Goal: Transaction & Acquisition: Purchase product/service

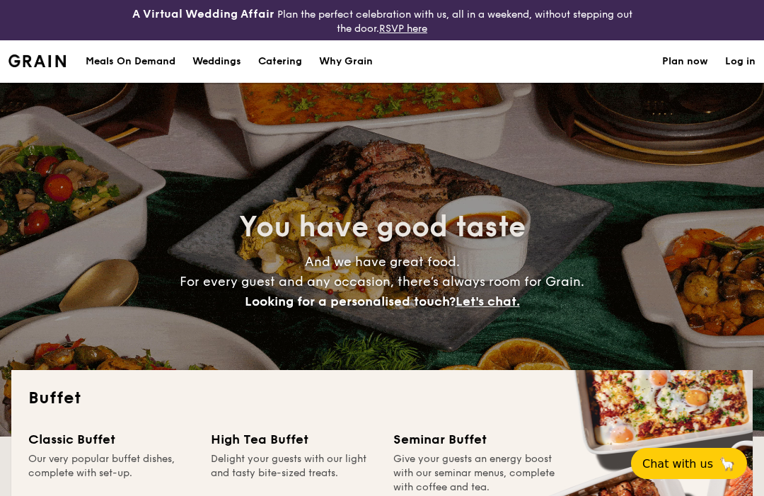
select select
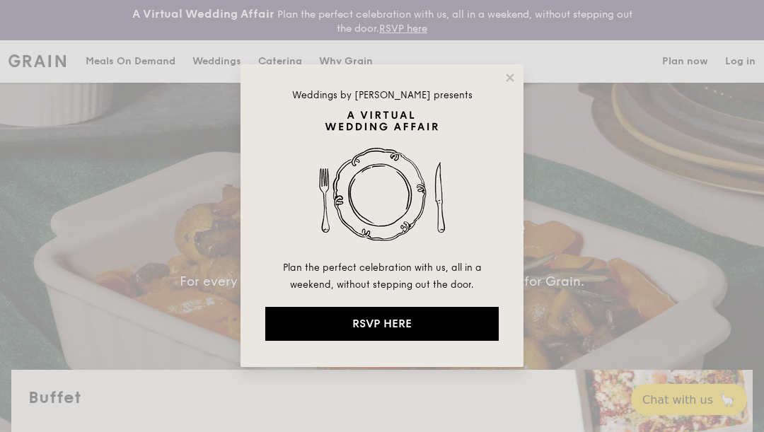
click at [657, 421] on div "Weddings by [PERSON_NAME] presents Plan the perfect celebration with us, all in…" at bounding box center [382, 216] width 764 height 432
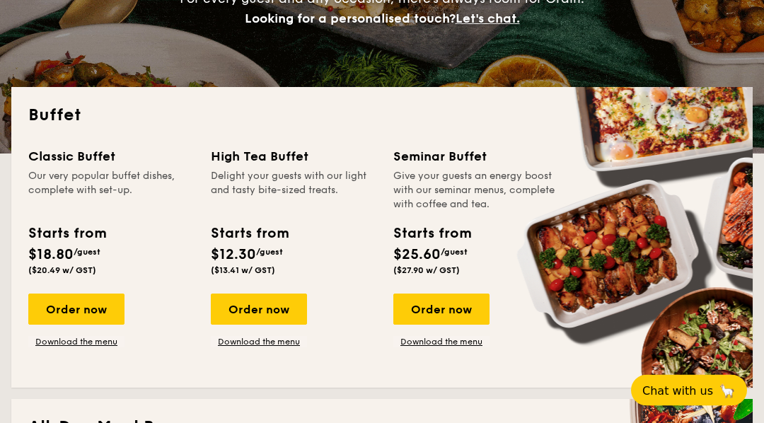
scroll to position [277, 0]
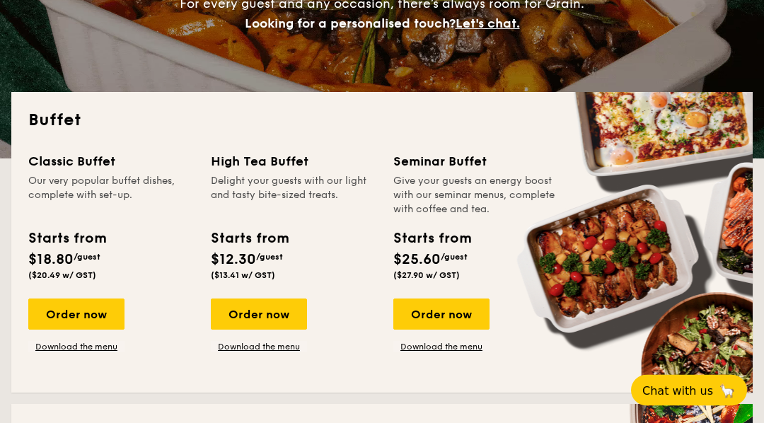
click at [81, 317] on div "Order now" at bounding box center [76, 314] width 96 height 31
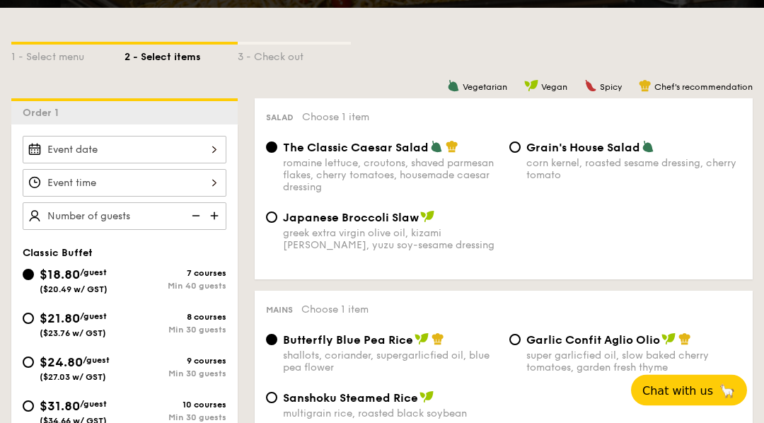
scroll to position [369, 0]
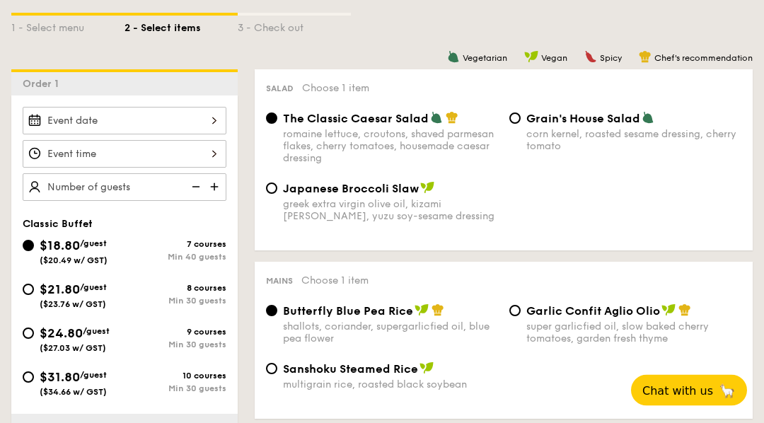
click at [32, 295] on input "$21.80 /guest ($23.76 w/ GST) 8 courses Min 30 guests" at bounding box center [28, 289] width 11 height 11
radio input "true"
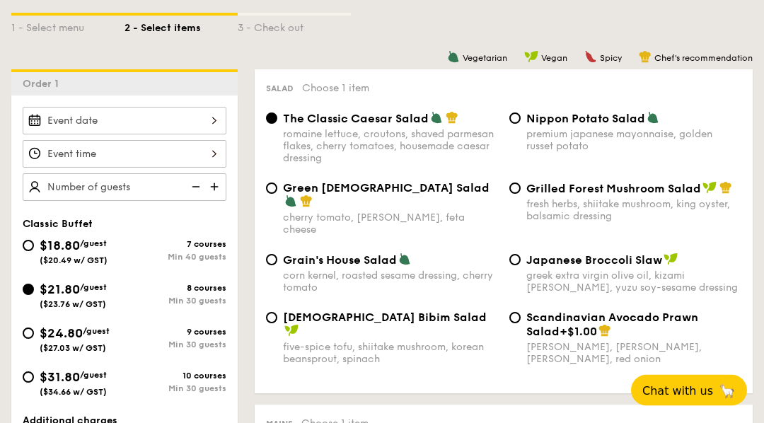
radio input "true"
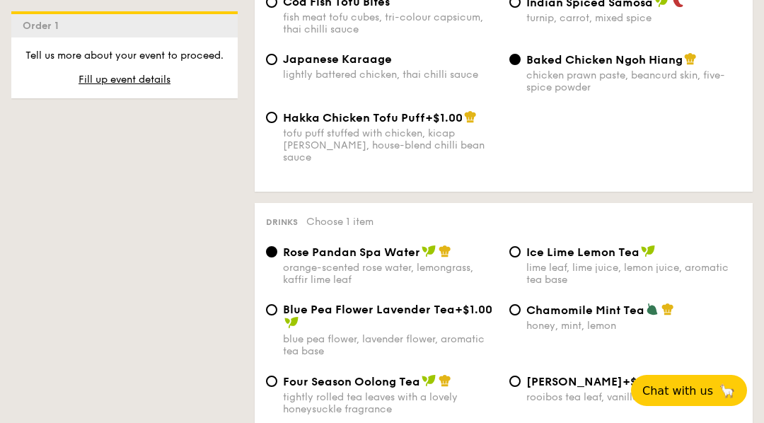
scroll to position [2752, 0]
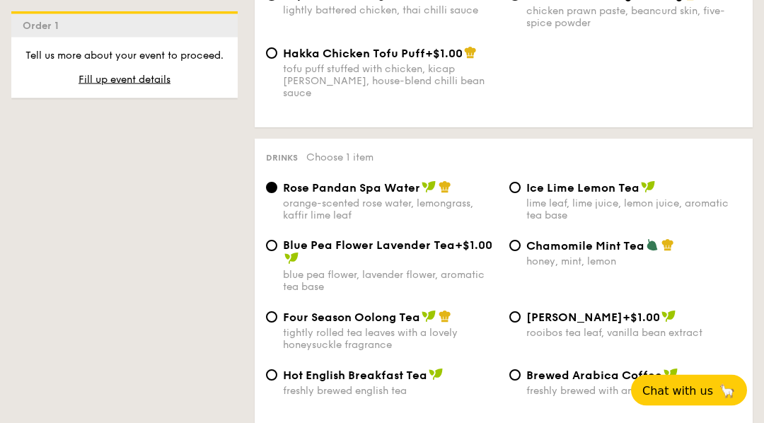
click at [650, 222] on div "lime leaf, lime juice, lemon juice, aromatic tea base" at bounding box center [633, 210] width 215 height 24
click at [520, 194] on input "Ice Lime Lemon Tea lime leaf, lime juice, lemon juice, aromatic tea base" at bounding box center [514, 187] width 11 height 11
radio input "true"
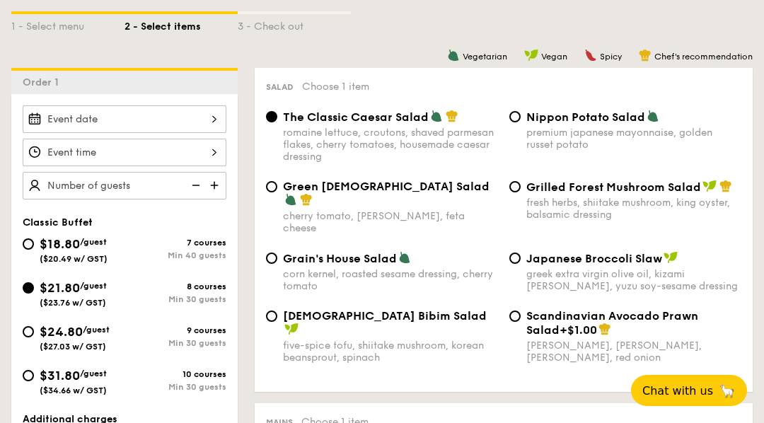
scroll to position [388, 0]
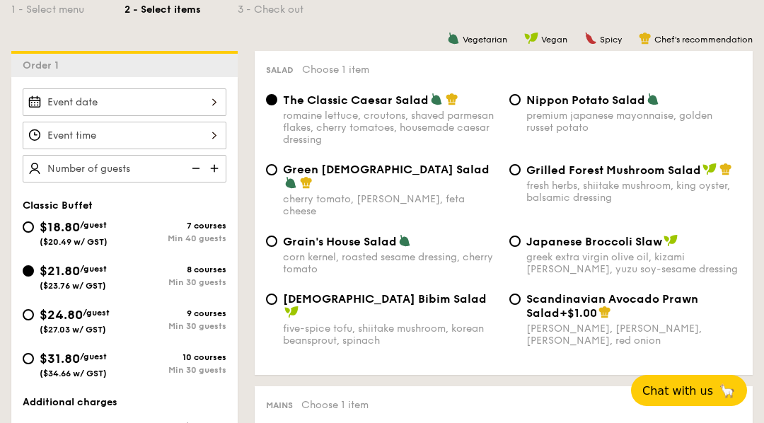
click at [30, 317] on input "$24.80 /guest ($27.03 w/ GST) 9 courses Min 30 guests" at bounding box center [28, 314] width 11 height 11
radio input "true"
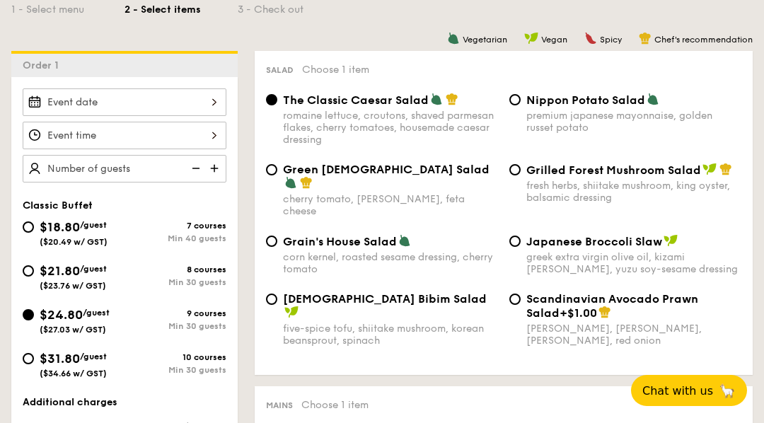
radio input "true"
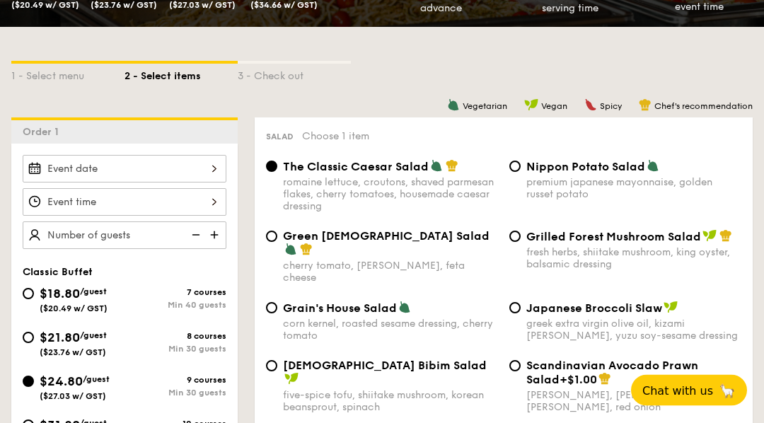
scroll to position [332, 0]
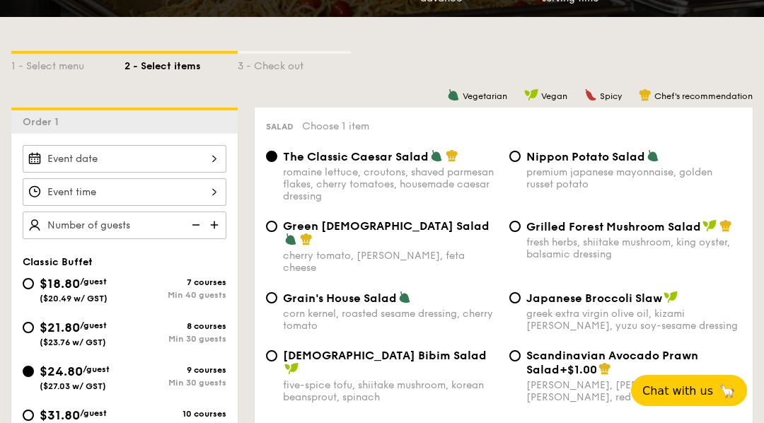
click at [52, 322] on span "$21.80" at bounding box center [60, 328] width 40 height 16
click at [34, 322] on input "$21.80 /guest ($23.76 w/ GST) 8 courses Min 30 guests" at bounding box center [28, 327] width 11 height 11
radio input "true"
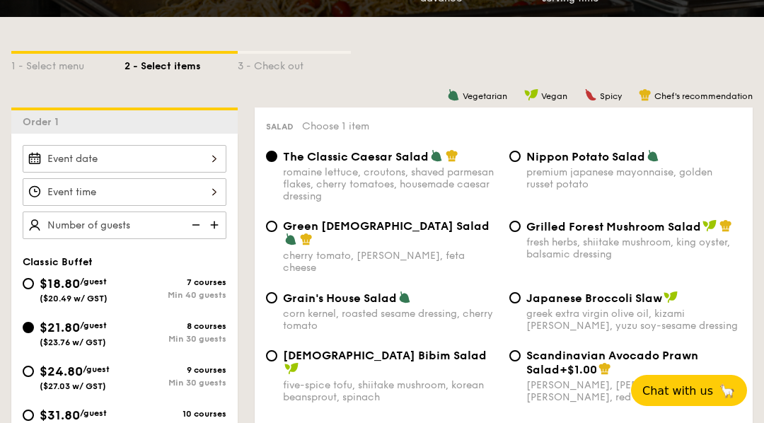
radio input "true"
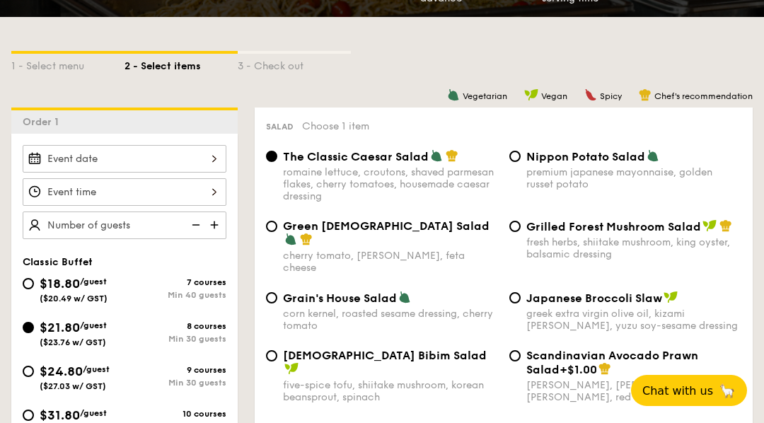
click at [87, 152] on div at bounding box center [125, 159] width 204 height 28
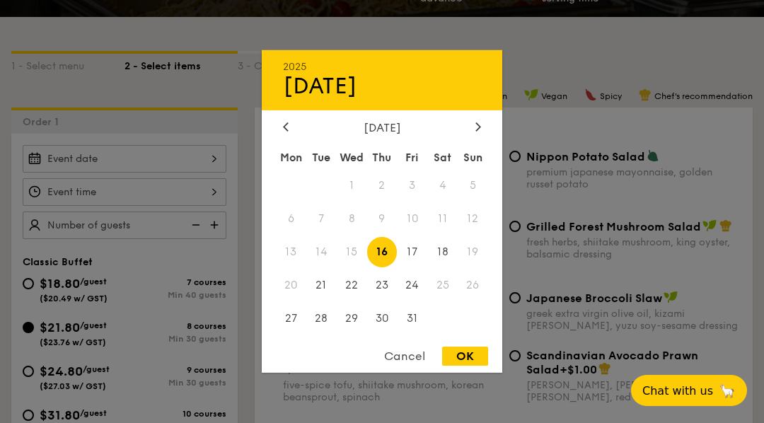
click at [469, 134] on div "[DATE]" at bounding box center [382, 127] width 198 height 13
click at [479, 131] on icon at bounding box center [478, 126] width 6 height 9
click at [475, 134] on div at bounding box center [478, 127] width 13 height 13
click at [288, 134] on div at bounding box center [285, 127] width 13 height 13
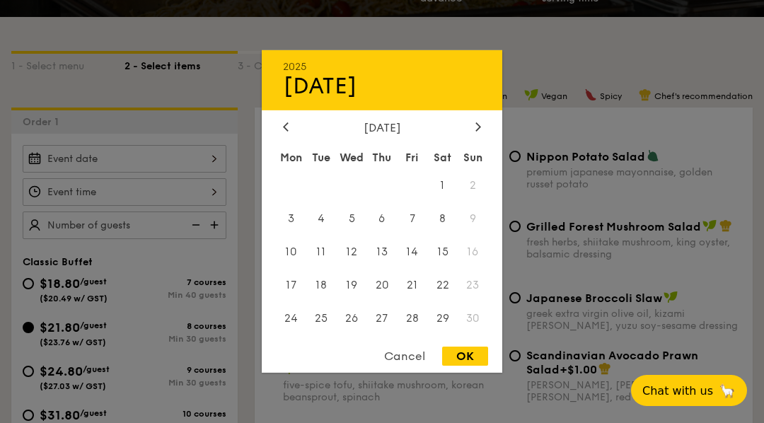
click at [445, 267] on span "15" at bounding box center [442, 252] width 30 height 30
click at [468, 365] on div "OK" at bounding box center [465, 355] width 46 height 19
type input "[DATE]"
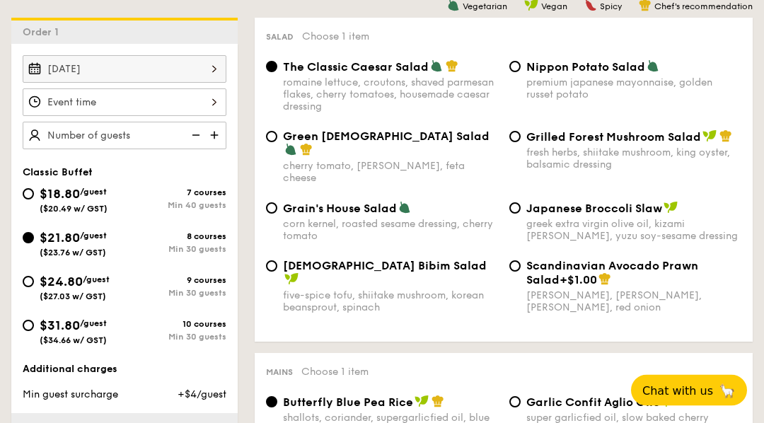
scroll to position [421, 0]
click at [68, 100] on div at bounding box center [125, 102] width 204 height 28
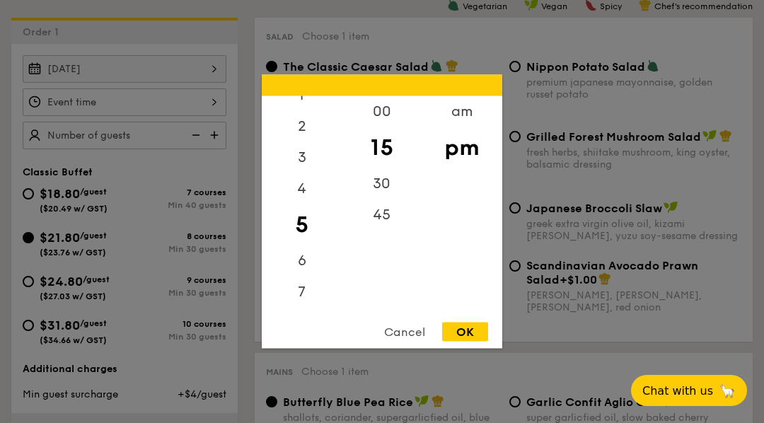
scroll to position [60, 0]
click at [309, 264] on div "6" at bounding box center [302, 248] width 80 height 31
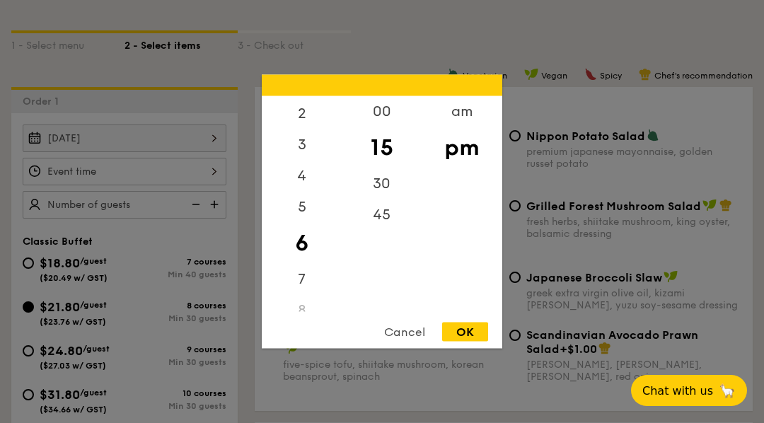
scroll to position [351, 0]
click at [385, 127] on div "00" at bounding box center [381, 111] width 80 height 31
click at [385, 168] on div "15" at bounding box center [381, 152] width 80 height 31
click at [463, 341] on div "OK" at bounding box center [465, 331] width 46 height 19
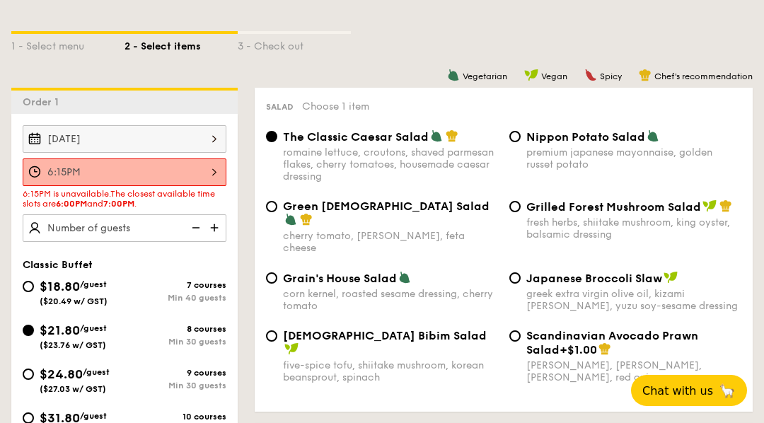
click at [124, 181] on div "6:15PM" at bounding box center [125, 172] width 204 height 28
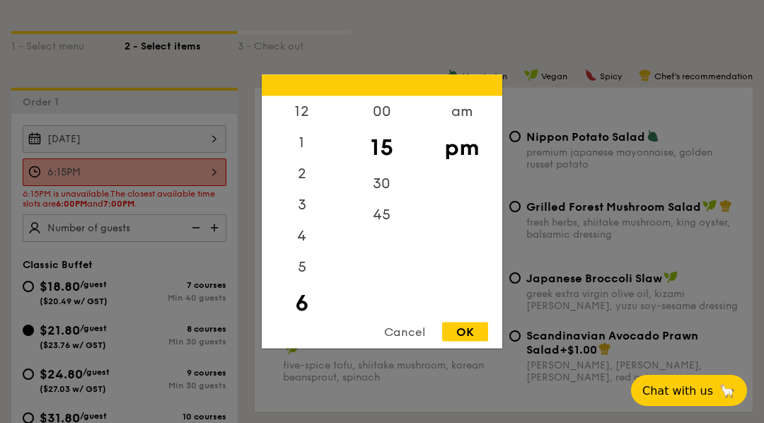
scroll to position [35, 0]
click at [379, 127] on div "00" at bounding box center [381, 111] width 80 height 31
click at [467, 341] on div "OK" at bounding box center [465, 331] width 46 height 19
type input "6:00PM"
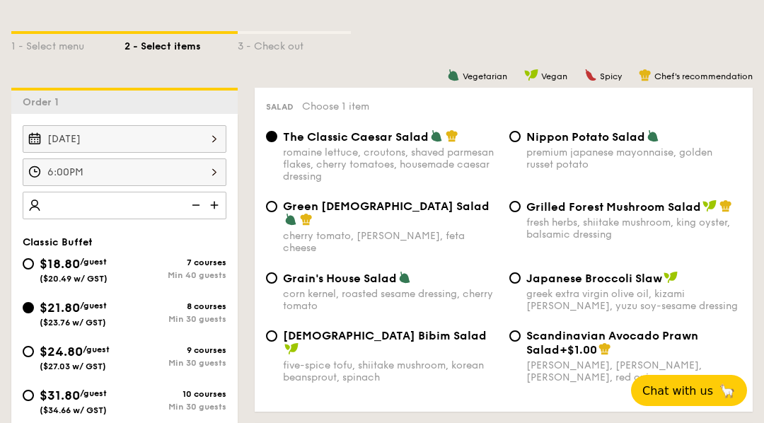
scroll to position [351, 0]
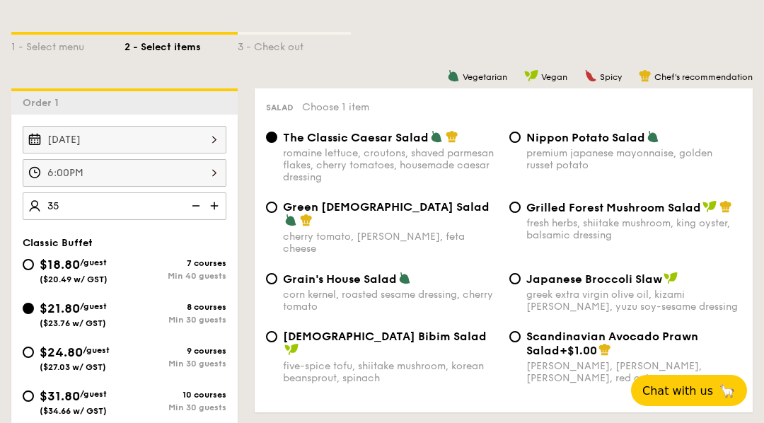
click at [715, 127] on div "Salad Choose 1 item The Classic Caesar Salad romaine lettuce, croutons, shaved …" at bounding box center [504, 250] width 498 height 324
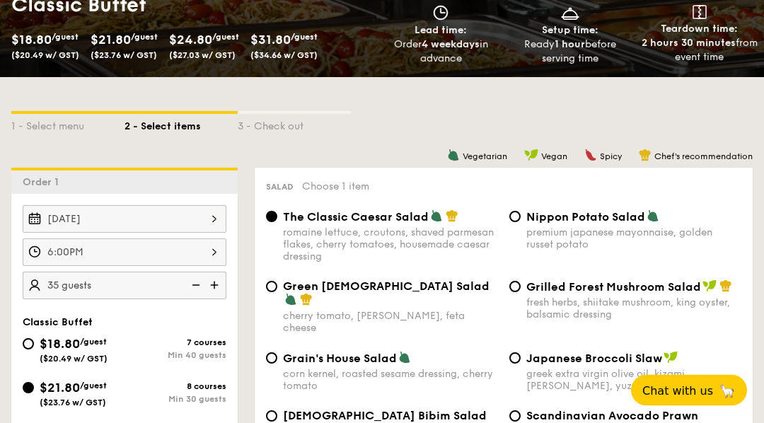
scroll to position [271, 0]
type input "35"
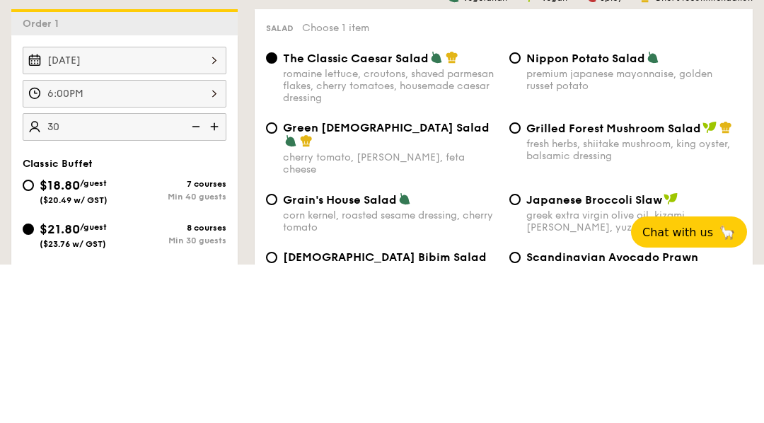
click at [155, 316] on div "Classic Buffet $18.80 /guest ($20.49 w/ GST) 7 courses Min 40 guests $21.80 /gu…" at bounding box center [125, 412] width 204 height 193
type input "30 guests"
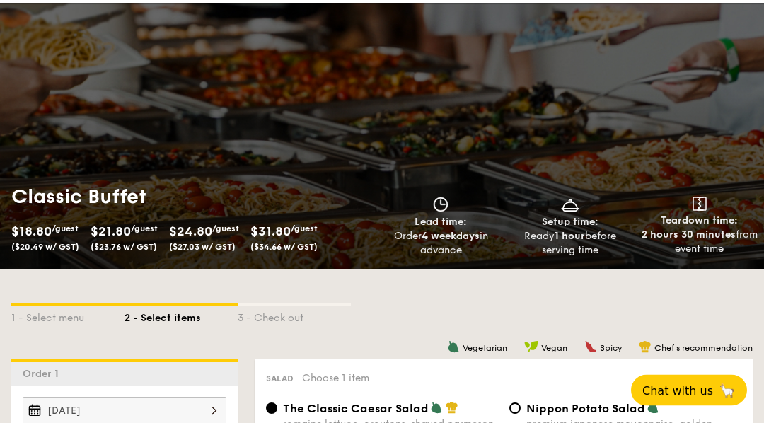
scroll to position [0, 0]
